Goal: Use online tool/utility: Use online tool/utility

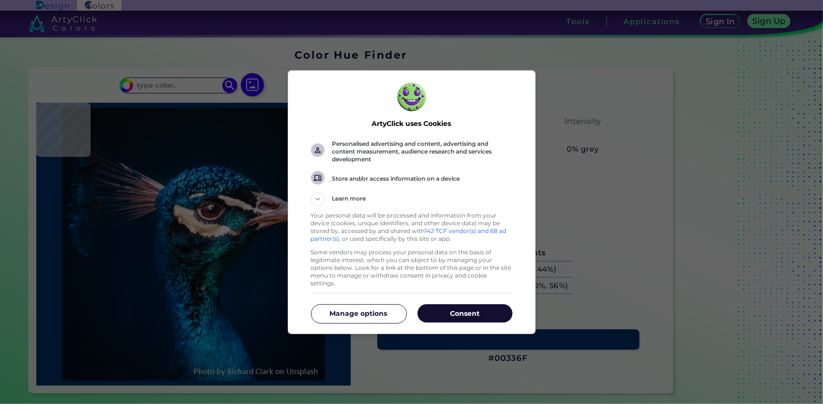
click at [476, 313] on p "Consent" at bounding box center [465, 314] width 95 height 10
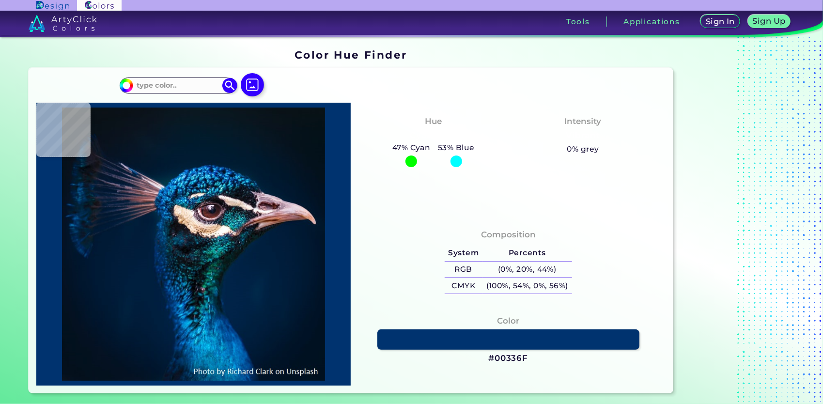
type input "#000000"
type input "#04121f"
type input "#04121F"
type input "#041320"
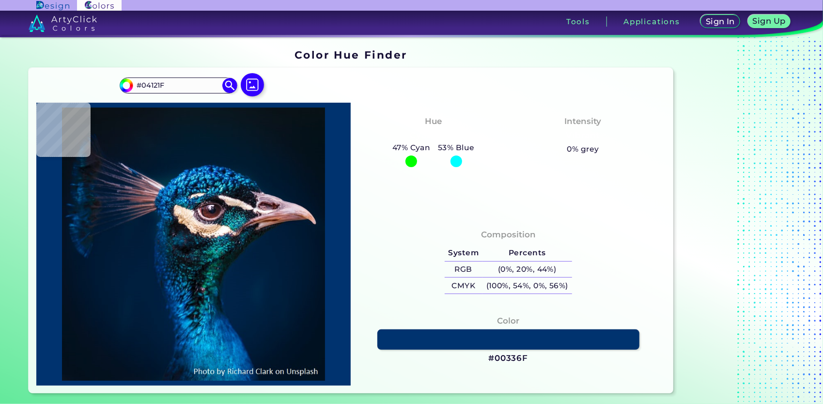
type input "#041320"
type input "#061522"
type input "#061623"
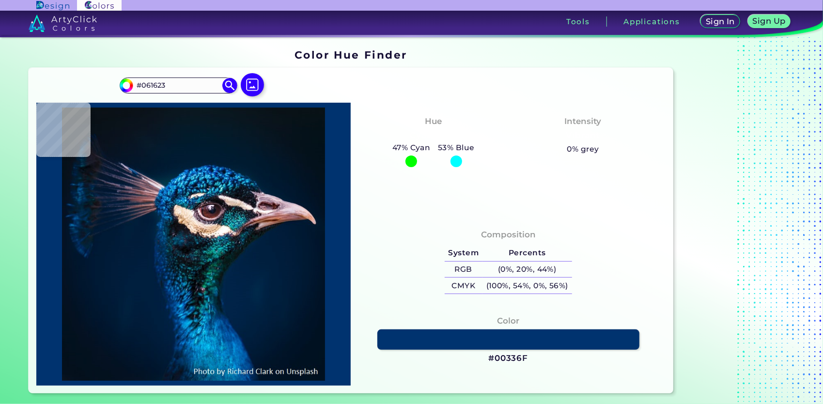
type input "#051721"
type input "#061721"
type input "#071822"
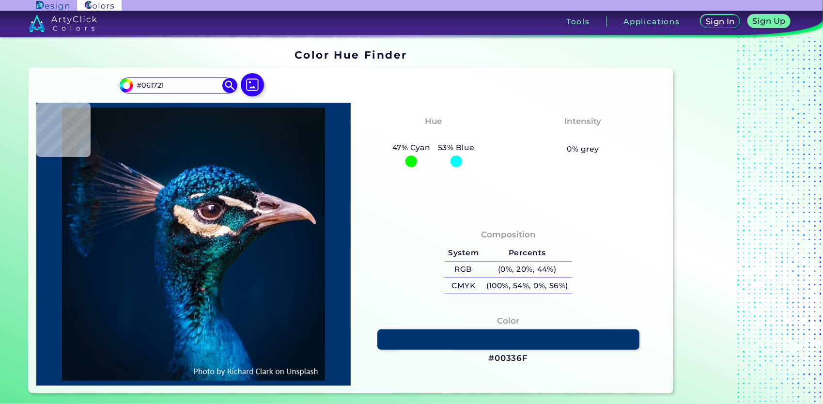
type input "#071822"
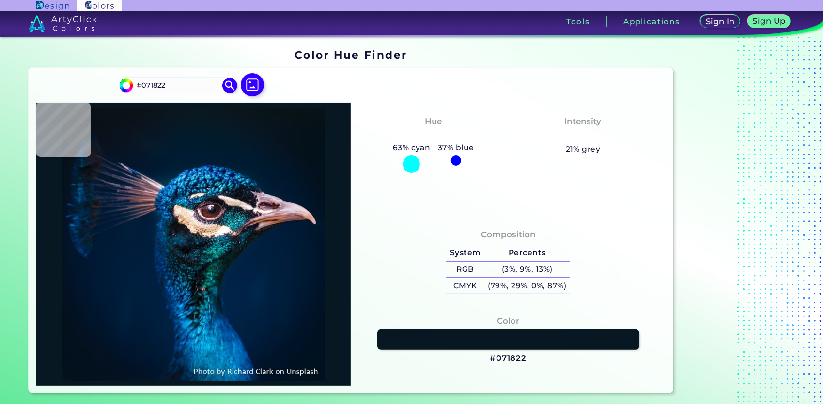
type input "#091722"
type input "#0a1823"
type input "#0A1823"
type input "#0a1821"
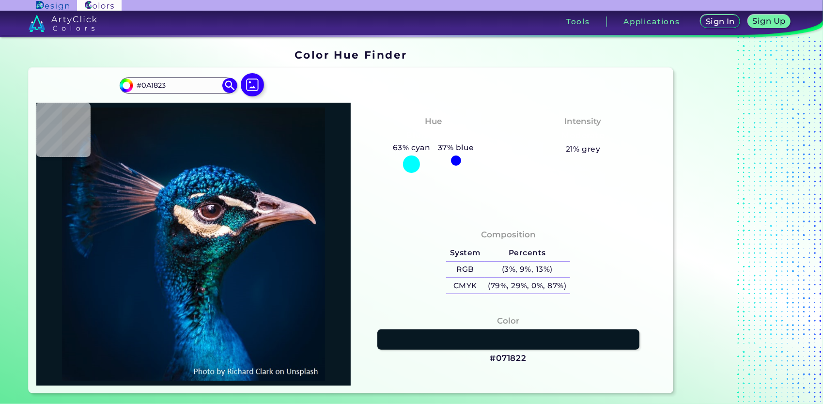
type input "#0A1821"
type input "#0a1720"
type input "#0A1720"
type input "#0a171f"
type input "#0A171F"
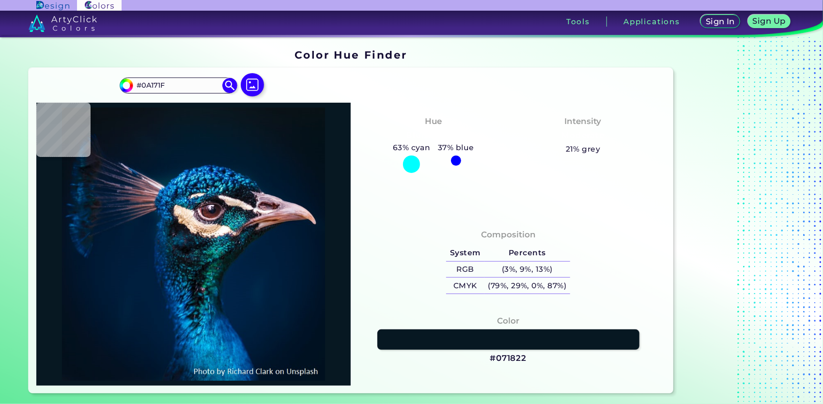
type input "#0a141d"
type input "#0A141D"
type input "#0b141d"
type input "#0B141D"
type input "#0a131a"
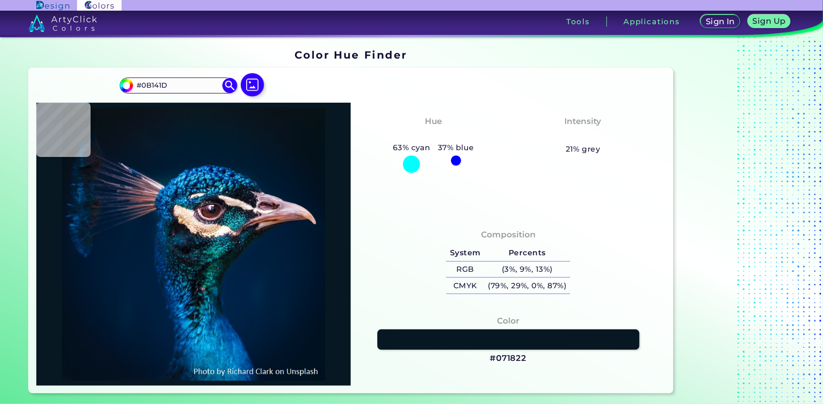
type input "#0A131A"
type input "#0b1218"
type input "#0B1218"
type input "#0b1219"
type input "#0B1219"
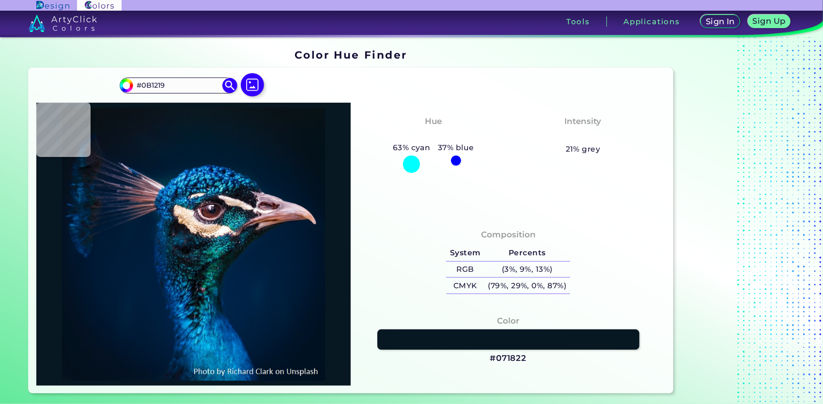
type input "#0b1218"
type input "#0B1218"
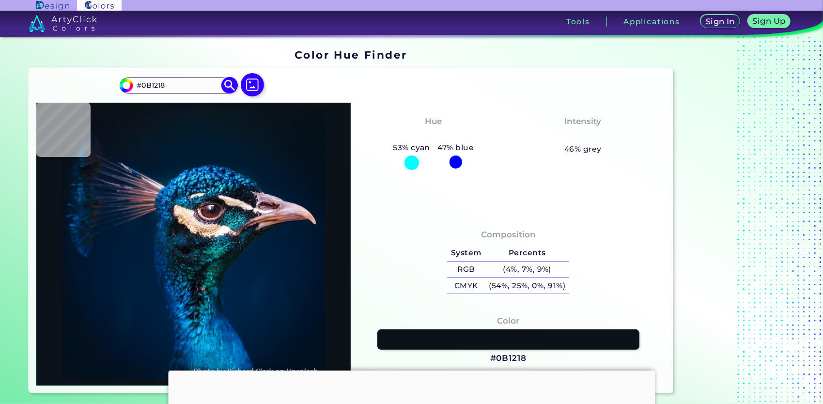
click at [128, 89] on input "#0b1218" at bounding box center [125, 84] width 12 height 12
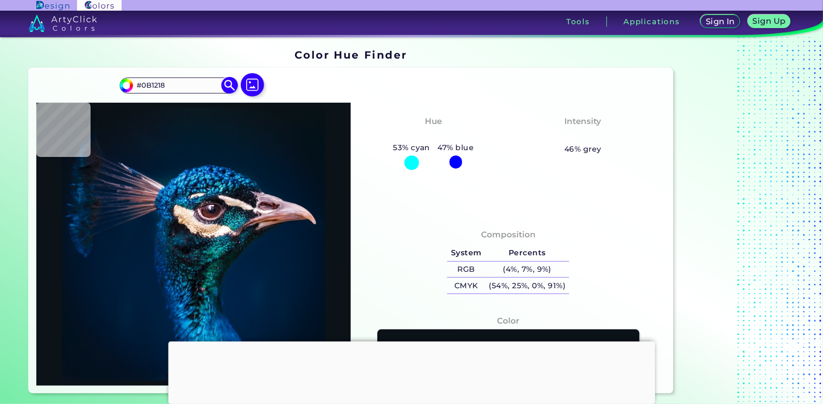
type input "#180d1c"
type input "#180D1C"
type input "#170d1c"
type input "#170D1C"
type input "#190d1c"
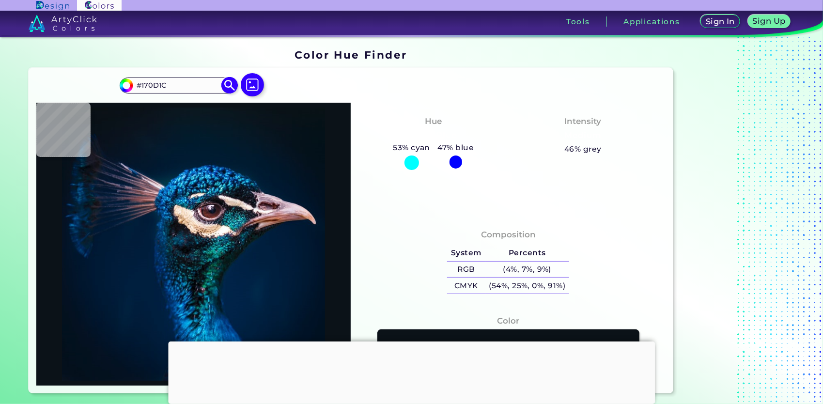
type input "#190D1C"
type input "#1c0d1c"
type input "#1C0D1C"
type input "#1c0d17"
type input "#1C0D17"
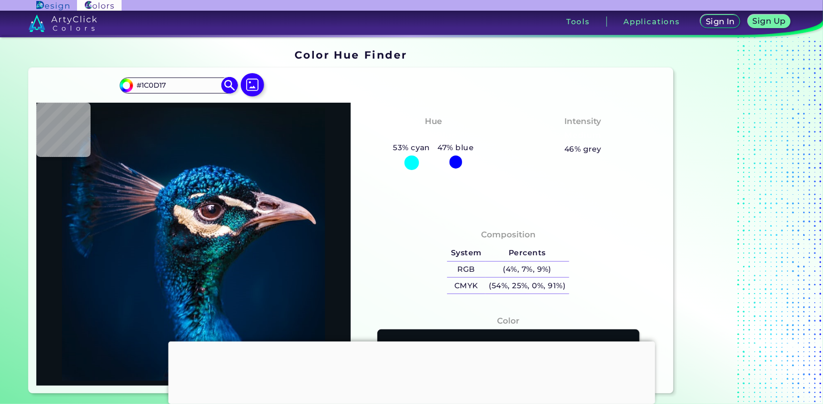
type input "#1c0d13"
type input "#1C0D13"
type input "#1c0d11"
type input "#1C0D11"
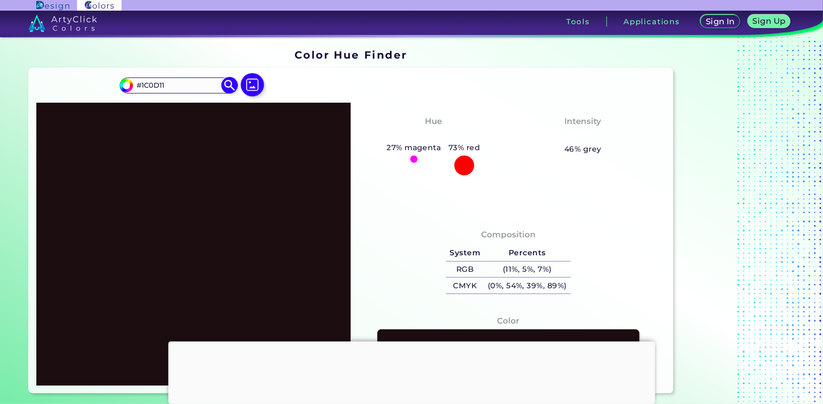
type input "#1c0d0f"
type input "#1C0D0F"
type input "#1c0d0d"
type input "#1C0D0D"
type input "#1c0d0e"
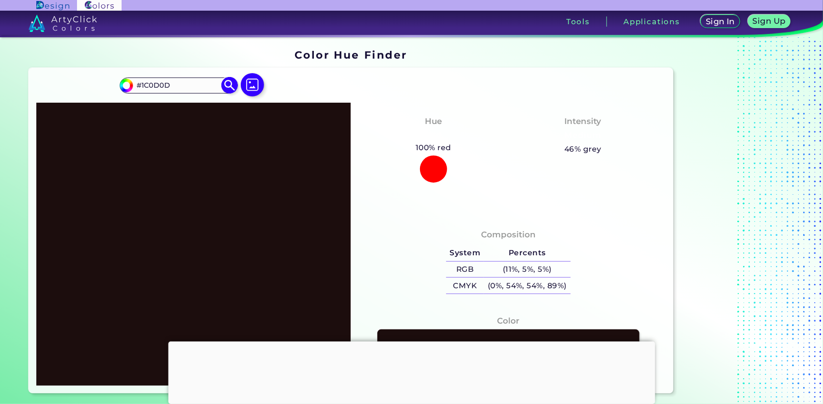
type input "#1C0D0E"
type input "#1c0d0f"
type input "#1C0D0F"
type input "#1c0d10"
type input "#1C0D10"
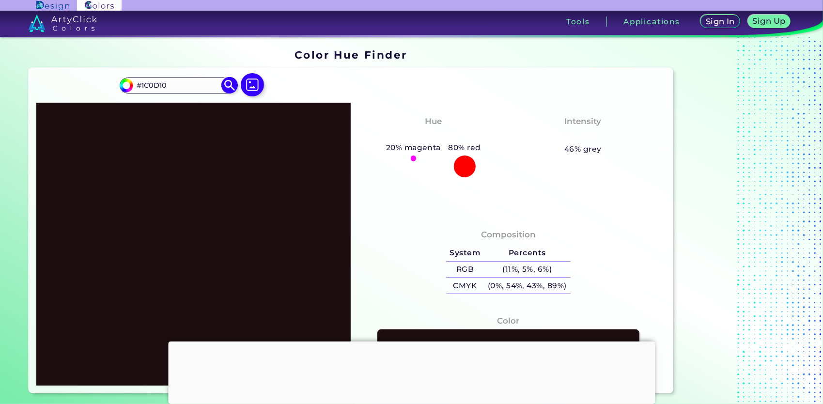
type input "#1c0d11"
type input "#1C0D11"
type input "#1c0d12"
type input "#1C0D12"
type input "#1c0d11"
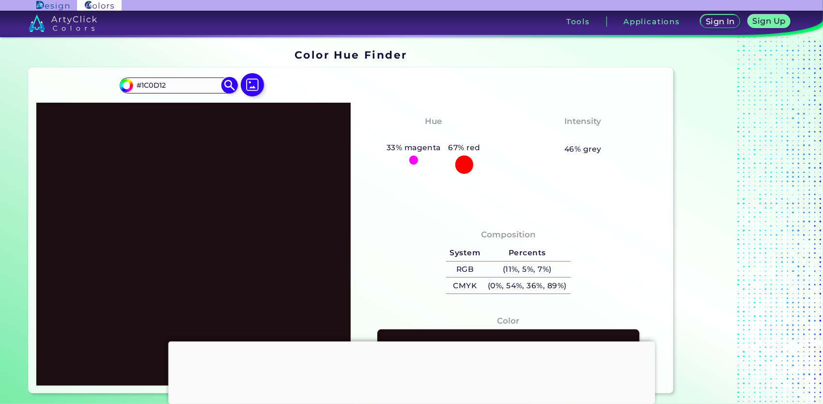
type input "#1C0D11"
type input "#1c0d0f"
type input "#1C0D0F"
type input "#231013"
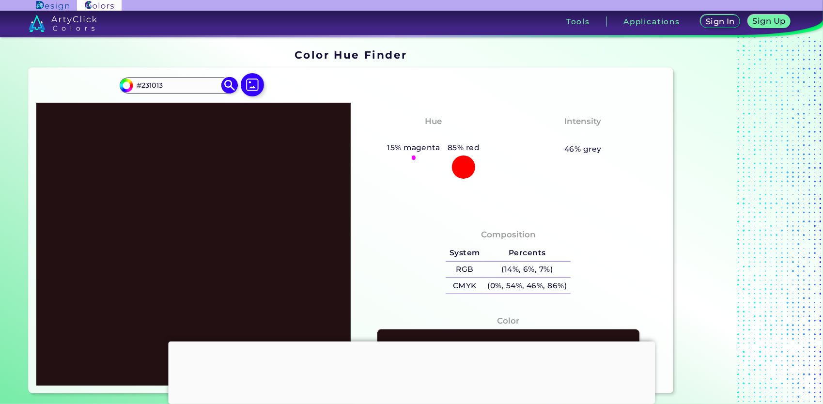
type input "#271115"
type input "#2e1518"
type input "#2E1518"
type input "#35181c"
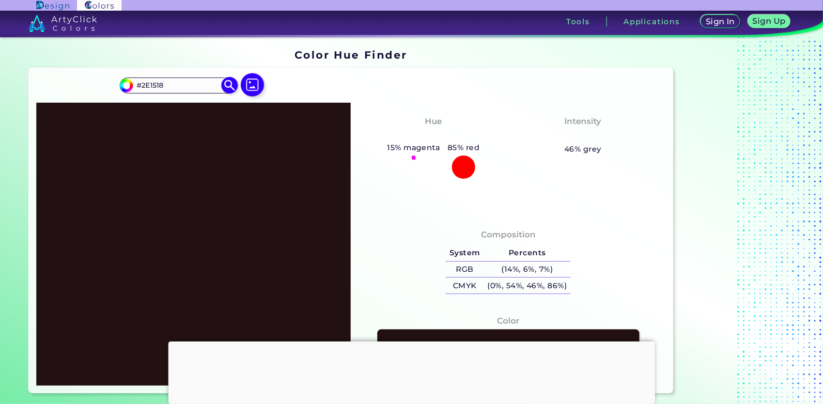
type input "#35181C"
type input "#3b1b20"
type input "#3B1B20"
type input "#431e24"
type input "#431E24"
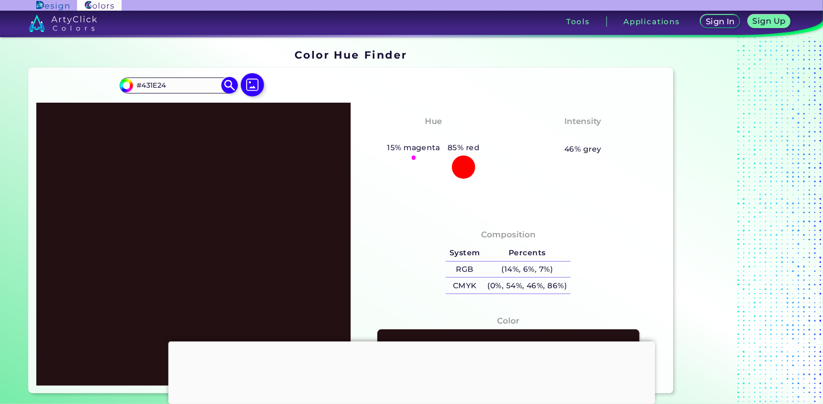
type input "#462026"
type input "#4d232a"
type input "#4D232A"
type input "#50252b"
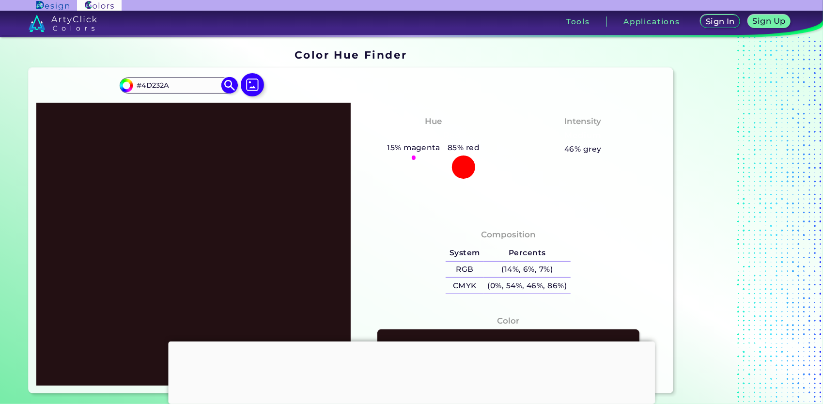
type input "#50252B"
type input "#54272d"
type input "#54272D"
type input "#5b2a31"
type input "#5B2A31"
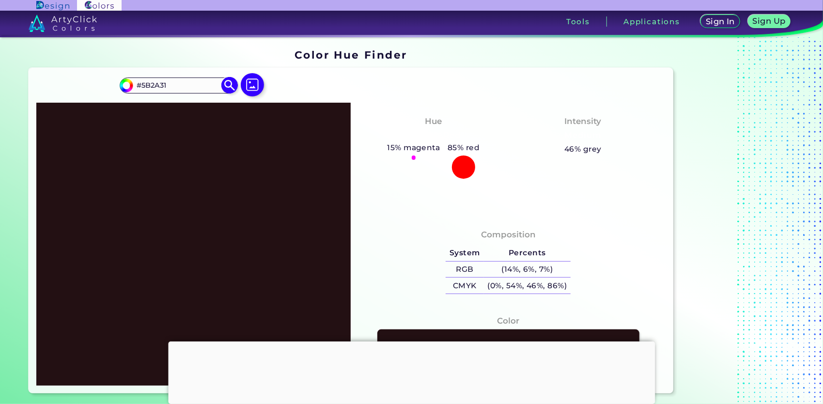
type input "#612e35"
type input "#612E35"
type input "#652f37"
type input "#652F37"
type input "#6c333b"
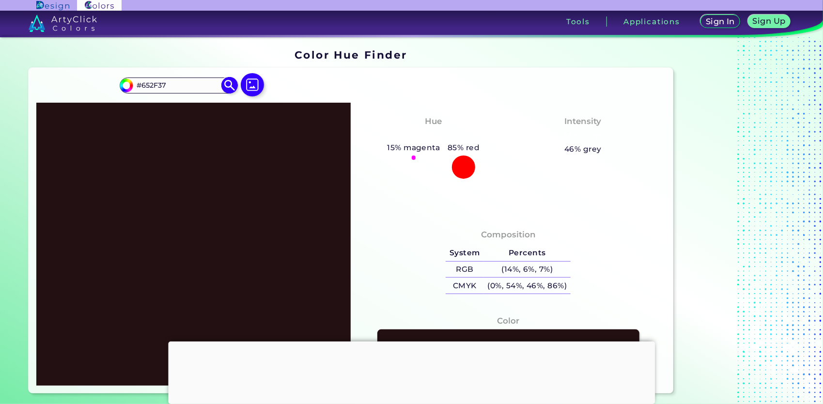
type input "#6C333B"
type input "#6e353e"
type input "#6E353E"
type input "#723740"
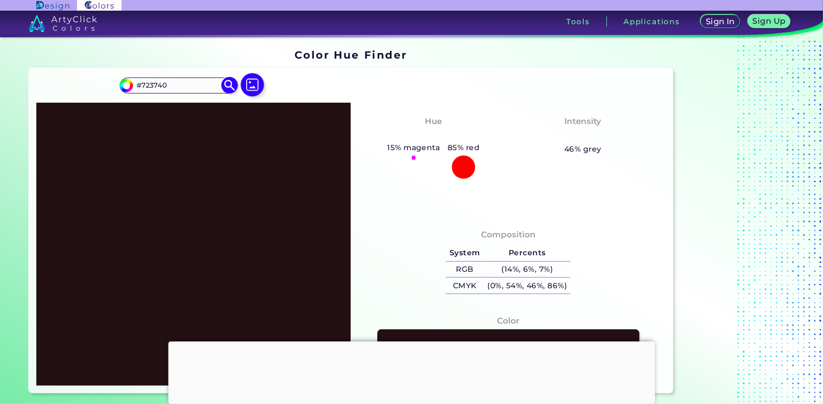
type input "#783b44"
type input "#783B44"
type input "#783a43"
type input "#783A43"
type input "#7e3e48"
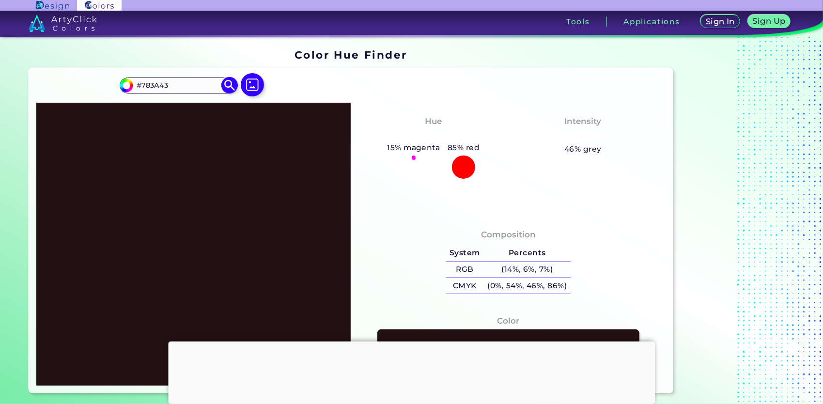
type input "#7E3E48"
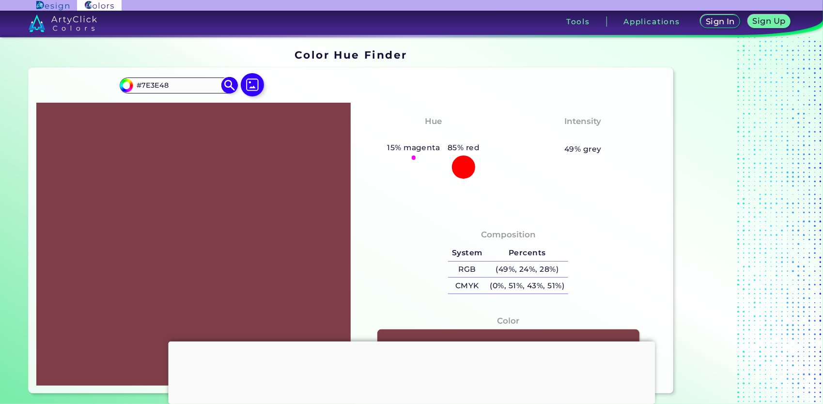
type input "#85424c"
type input "#85424C"
type input "#8c4550"
type input "#8C4550"
type input "#904752"
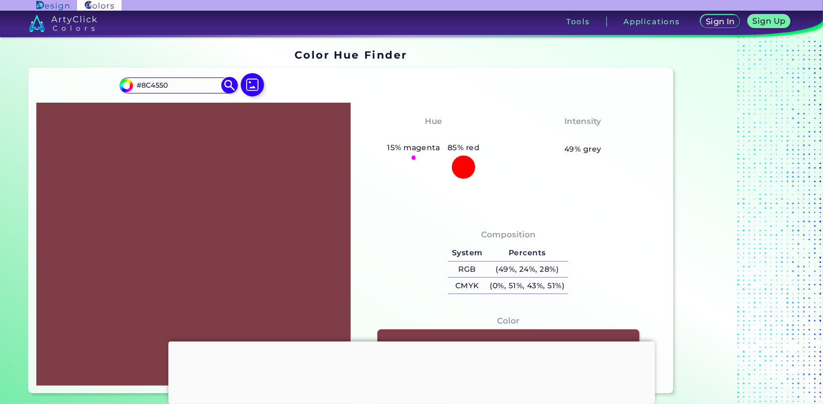
type input "#904752"
type input "#924954"
type input "#954b56"
type input "#954B56"
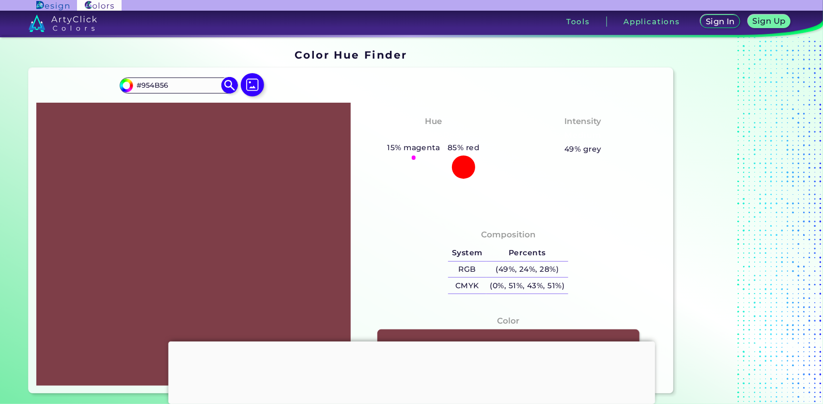
type input "#994d58"
type input "#994D58"
type input "#9c4f5a"
type input "#9C4F5A"
type input "#9f505c"
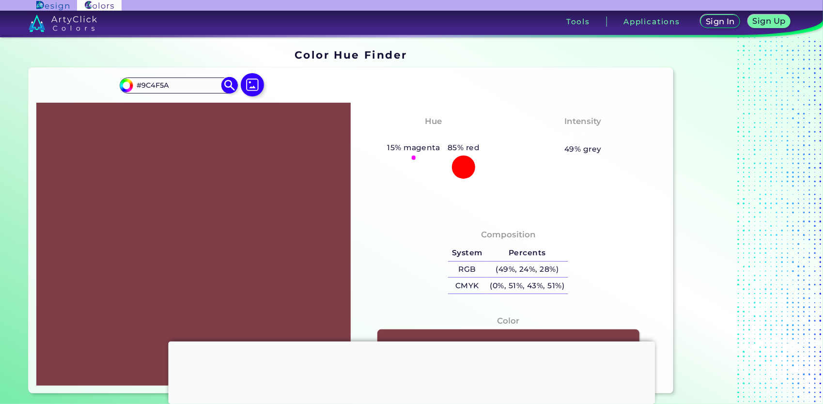
type input "#9F505C"
type input "#a3525e"
type input "#A3525E"
type input "#aa5562"
type input "#AA5562"
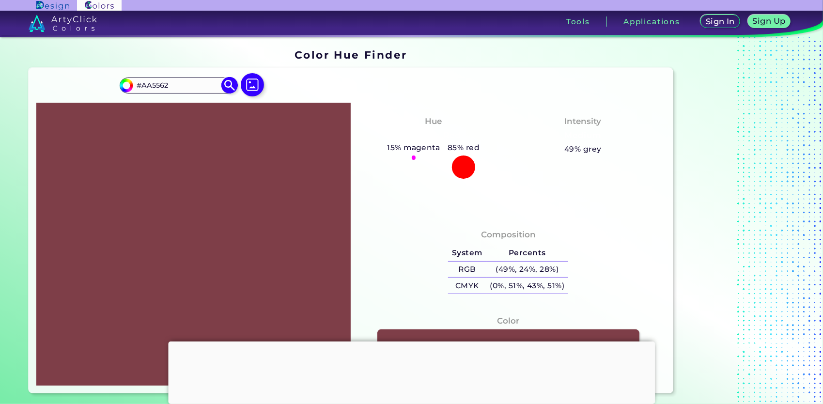
type input "#ad5864"
type input "#AD5864"
type input "#b15966"
type input "#B15966"
type input "#b35b68"
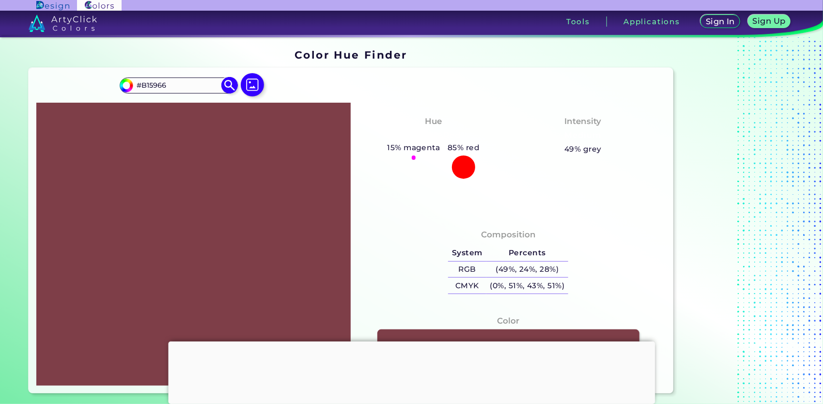
type input "#B35B68"
type input "#b65d6a"
type input "#B65D6A"
type input "#b95f6d"
type input "#B95F6D"
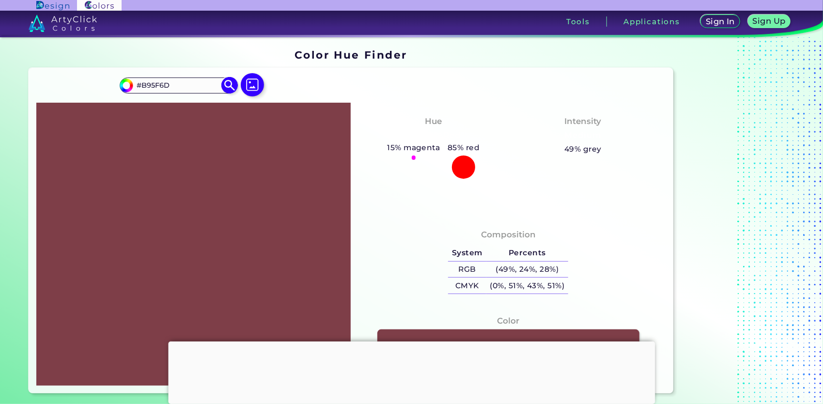
type input "#be606e"
type input "#BE606E"
type input "#c26170"
type input "#C26170"
type input "#c46472"
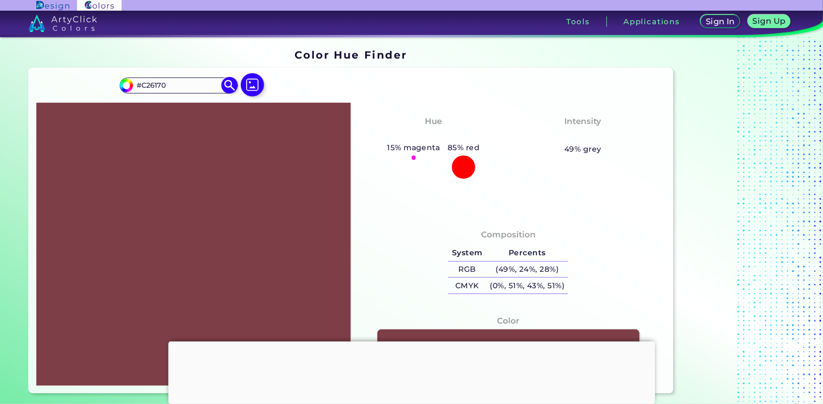
type input "#C46472"
type input "#c56371"
type input "#C56371"
type input "#c86574"
type input "#C86574"
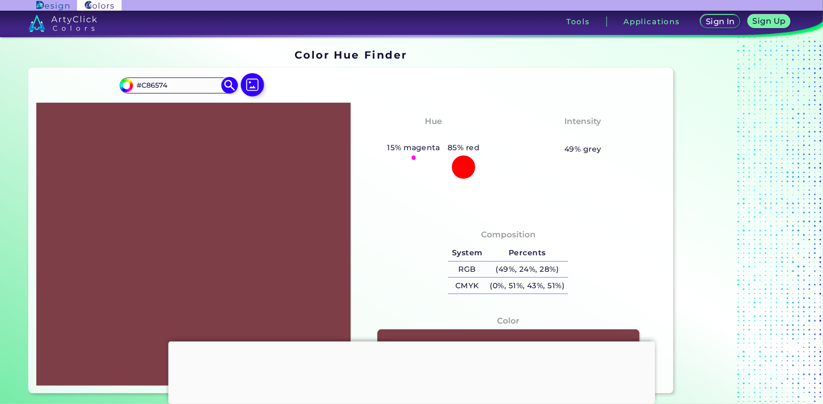
type input "#cb6776"
type input "#CB6776"
type input "#ce6978"
type input "#CE6978"
type input "#d26a79"
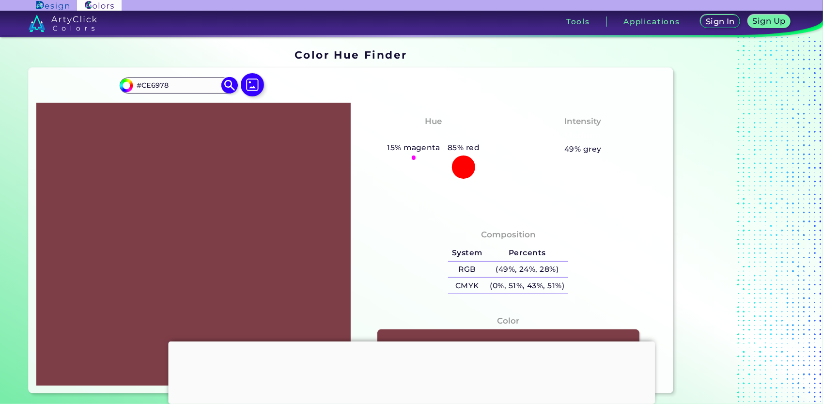
type input "#D26A79"
type input "#d66b7b"
type input "#D66B7B"
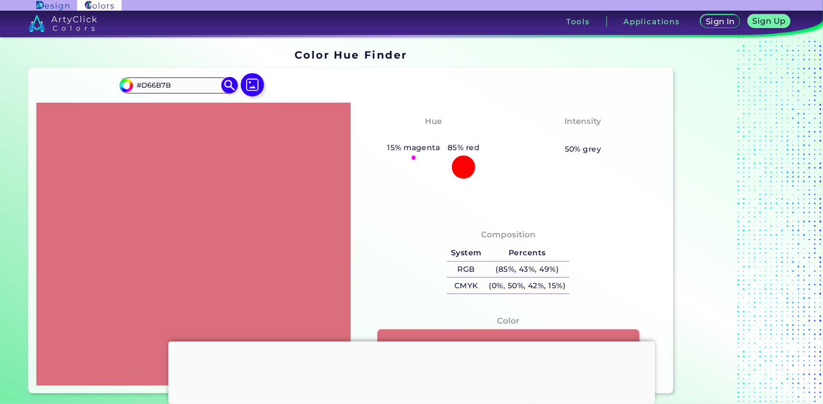
type input "#d96d7d"
type input "#D96D7D"
type input "#dd6e7f"
type input "#DD6E7F"
type input "#e17081"
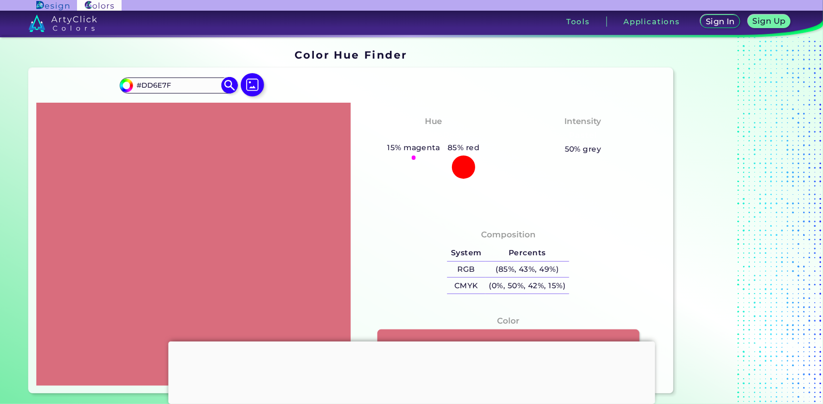
type input "#E17081"
type input "#e26f80"
type input "#E26F80"
type input "#e47283"
type input "#E47283"
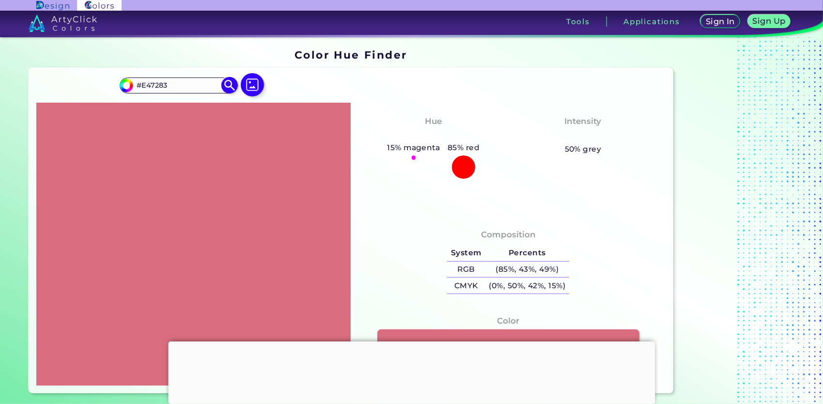
type input "#e87384"
type input "#E87384"
type input "#ec7486"
type input "#EC7486"
type input "#ee7789"
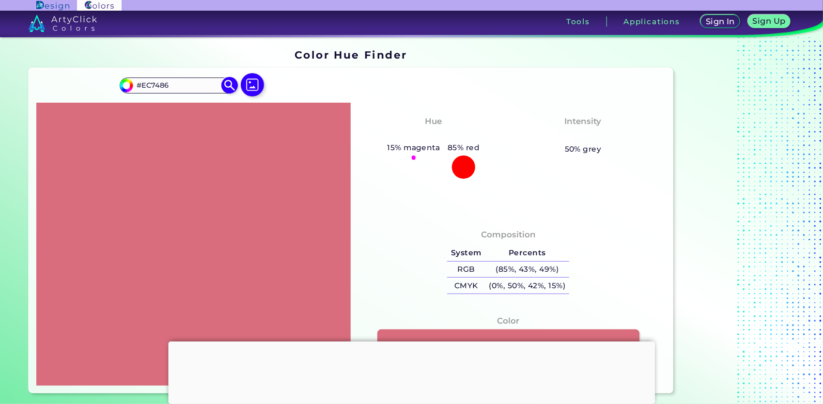
type input "#EE7789"
type input "#f07a8c"
type input "#F07A8C"
type input "#f2788b"
type input "#F2788B"
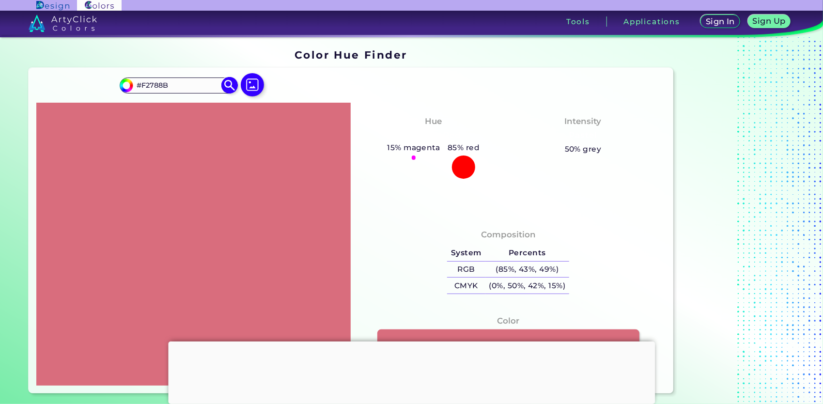
type input "#f37c8e"
type input "#F37C8E"
type input "#f57a8d"
type input "#F57A8D"
type input "#f77e90"
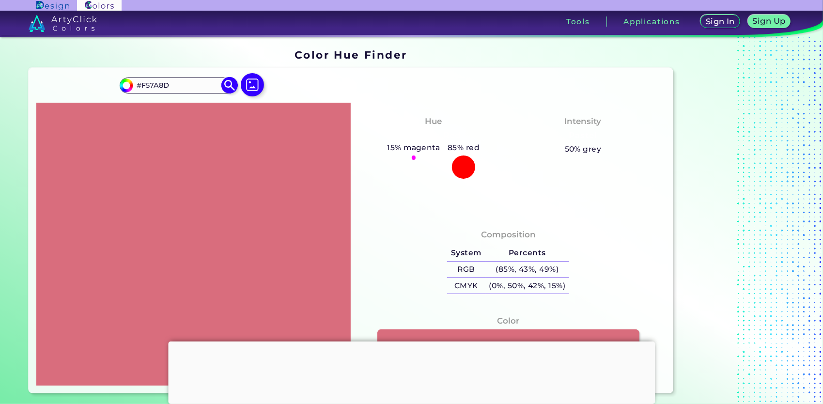
type input "#F77E90"
type input "#fb7e91"
type input "#FB7E91"
type input "#fd8194"
type input "#FD8194"
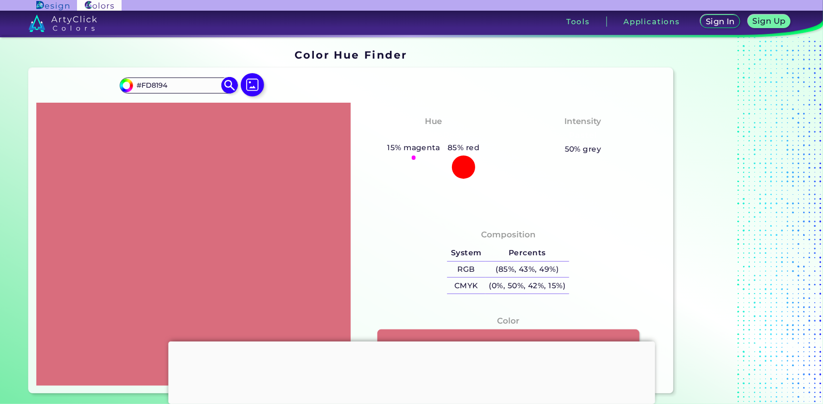
type input "#ff8093"
type input "#FF8093"
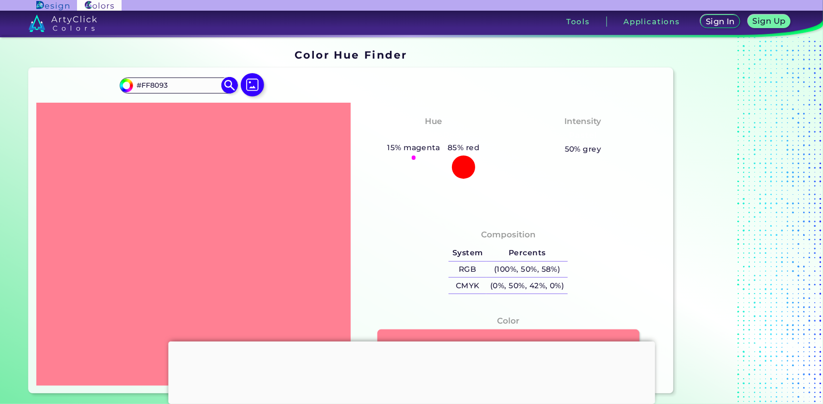
type input "#fe7c8f"
type input "#FE7C8F"
type input "#ff7a8e"
type input "#FF7A8E"
type input "#ff758a"
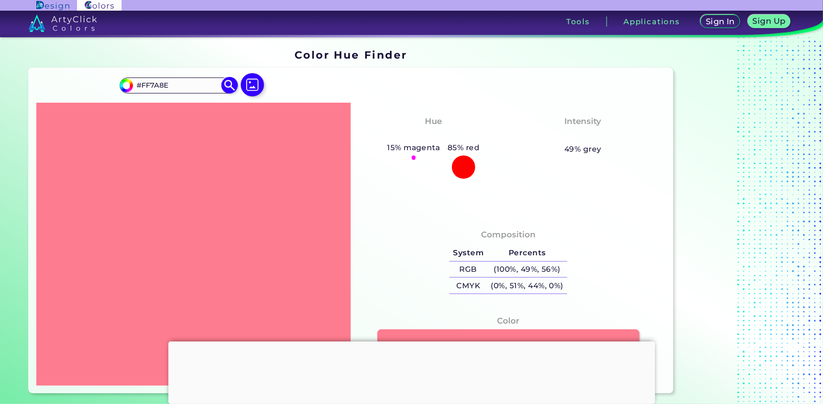
type input "#FF758A"
type input "#fe7186"
type input "#FE7186"
type input "#ff7086"
type input "#FF7086"
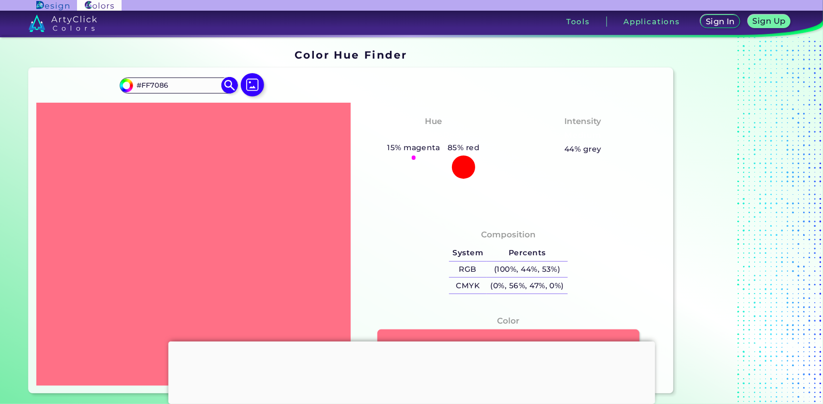
type input "#ff6b81"
type input "#FF6B81"
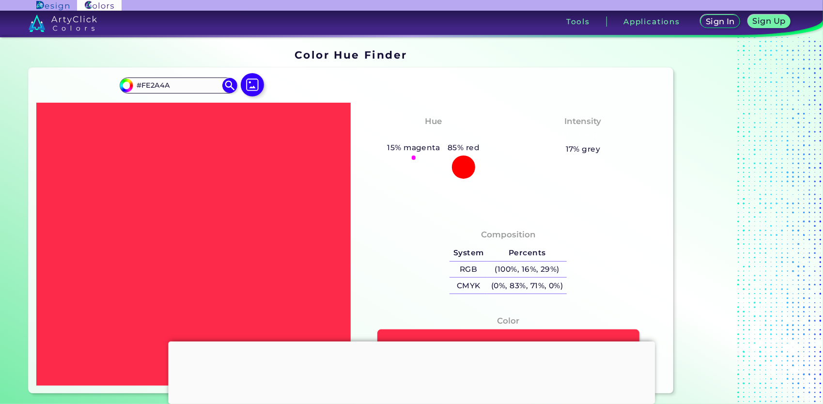
click at [410, 342] on div at bounding box center [411, 342] width 487 height 0
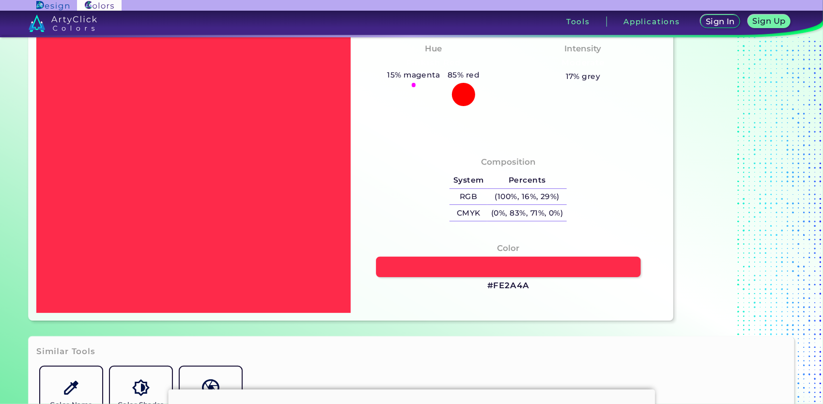
scroll to position [80, 0]
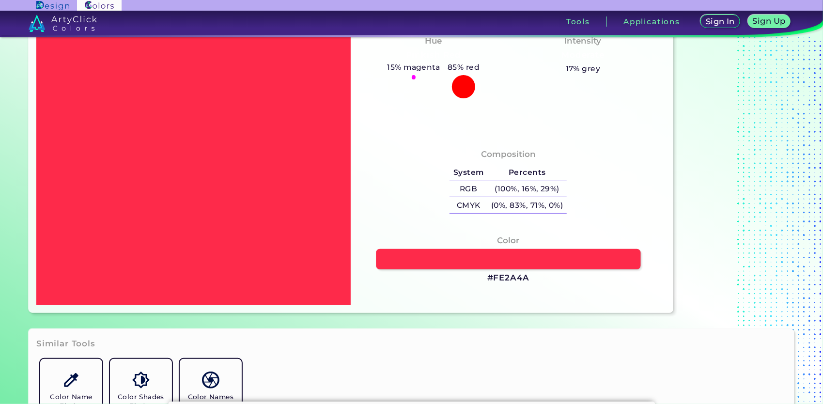
click at [458, 257] on link at bounding box center [508, 259] width 265 height 20
